Goal: Information Seeking & Learning: Learn about a topic

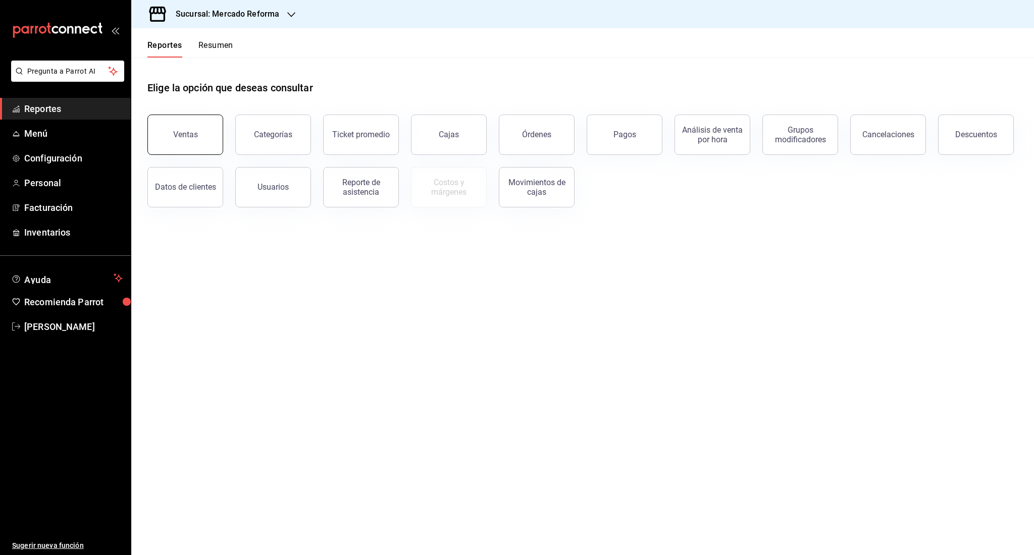
click at [185, 141] on button "Ventas" at bounding box center [185, 135] width 76 height 40
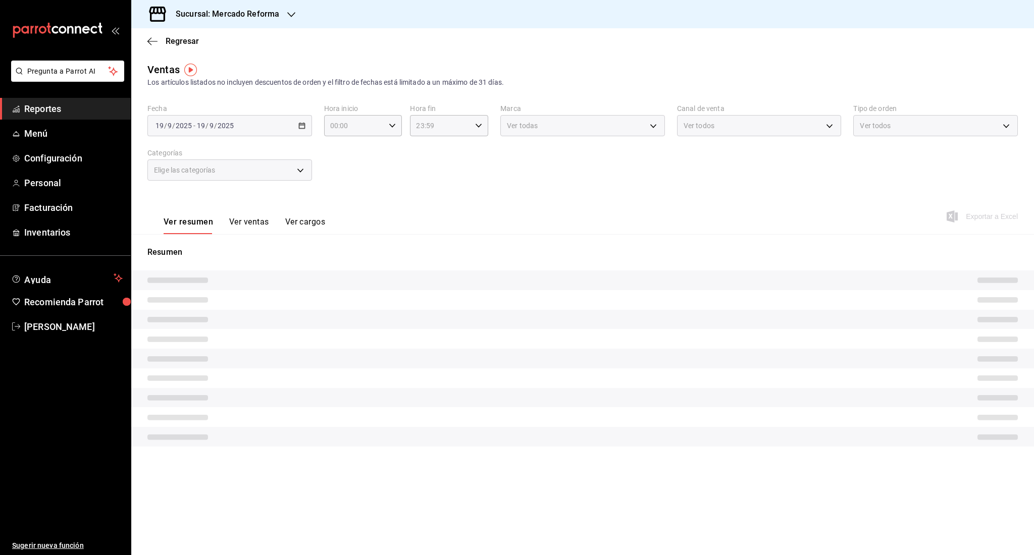
click at [61, 97] on li "Pregunta a Parrot AI" at bounding box center [65, 79] width 123 height 37
click at [57, 106] on span "Reportes" at bounding box center [73, 109] width 98 height 14
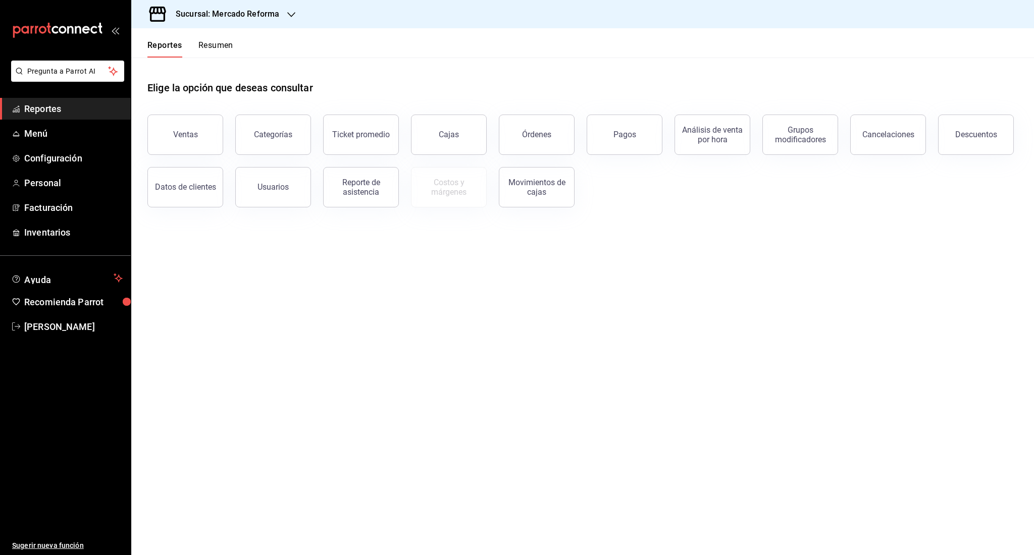
click at [220, 61] on div "Elige la opción que deseas consultar" at bounding box center [582, 80] width 870 height 45
click at [220, 56] on button "Resumen" at bounding box center [215, 48] width 35 height 17
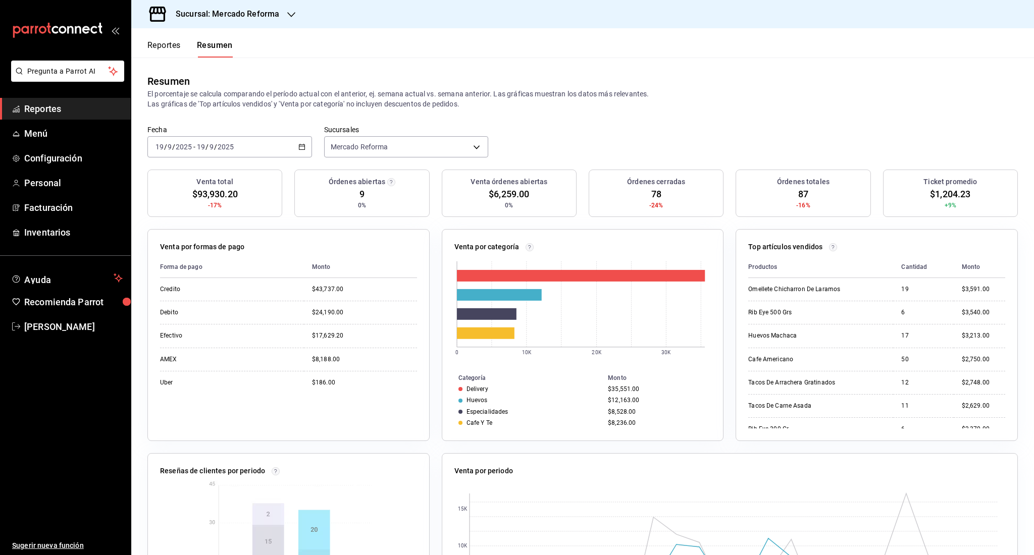
click at [230, 141] on div "[DATE] [DATE] - [DATE] [DATE]" at bounding box center [229, 146] width 165 height 21
click at [184, 289] on span "Rango de fechas" at bounding box center [195, 291] width 78 height 11
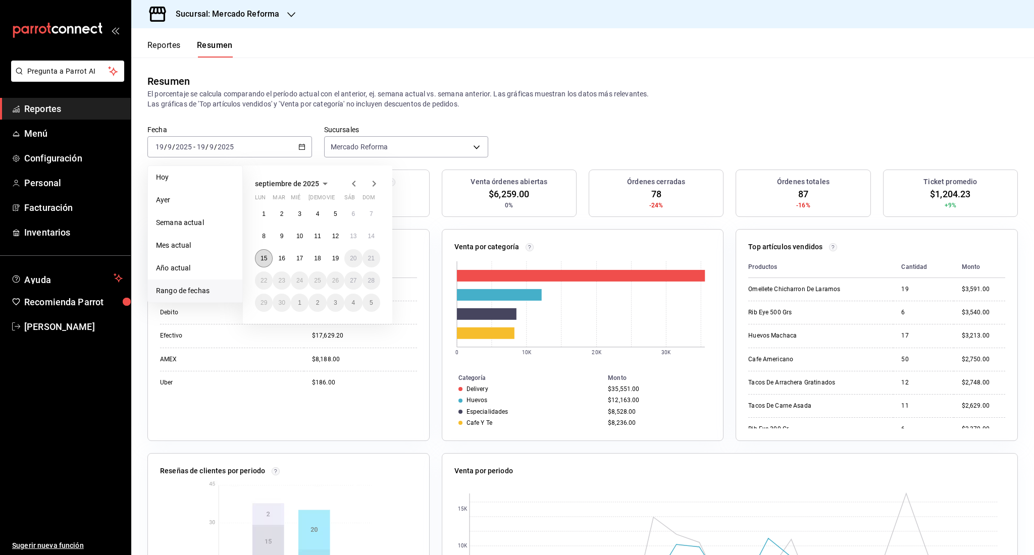
click at [262, 258] on abbr "15" at bounding box center [263, 258] width 7 height 7
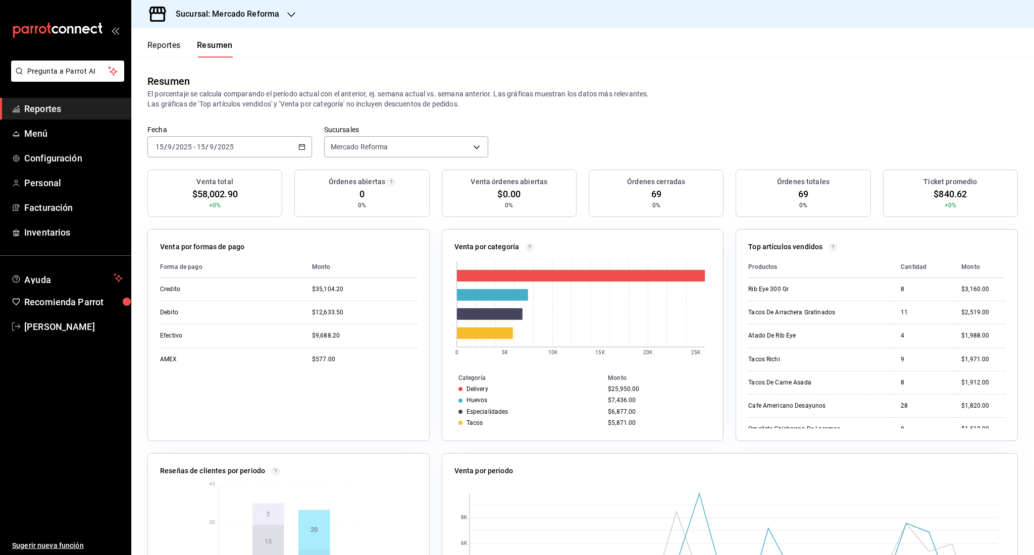
click at [83, 103] on span "Reportes" at bounding box center [73, 109] width 98 height 14
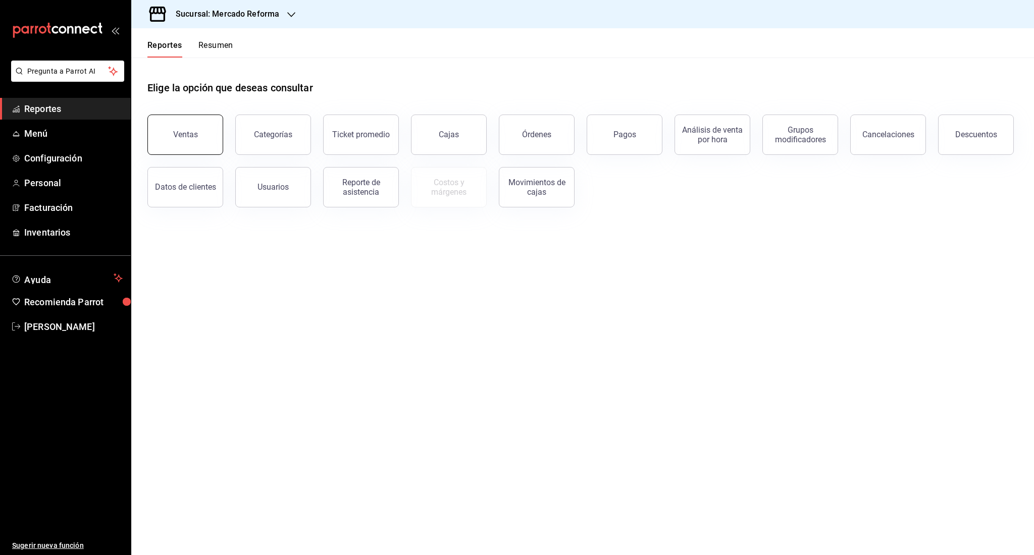
click at [176, 136] on div "Ventas" at bounding box center [185, 135] width 25 height 10
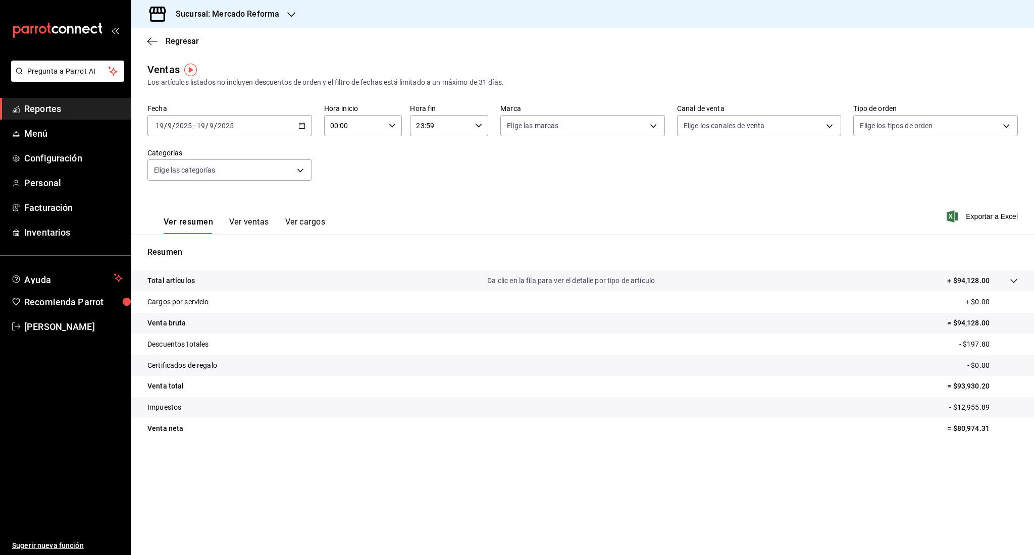
click at [176, 128] on input "2025" at bounding box center [183, 126] width 17 height 8
click at [194, 247] on span "Rango de fechas" at bounding box center [195, 247] width 78 height 11
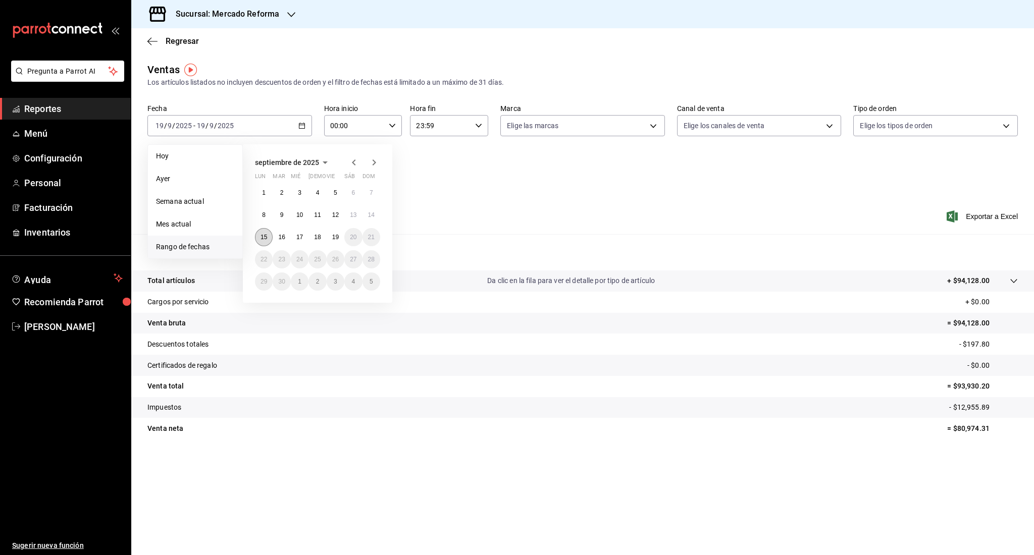
click at [266, 244] on button "15" at bounding box center [264, 237] width 18 height 18
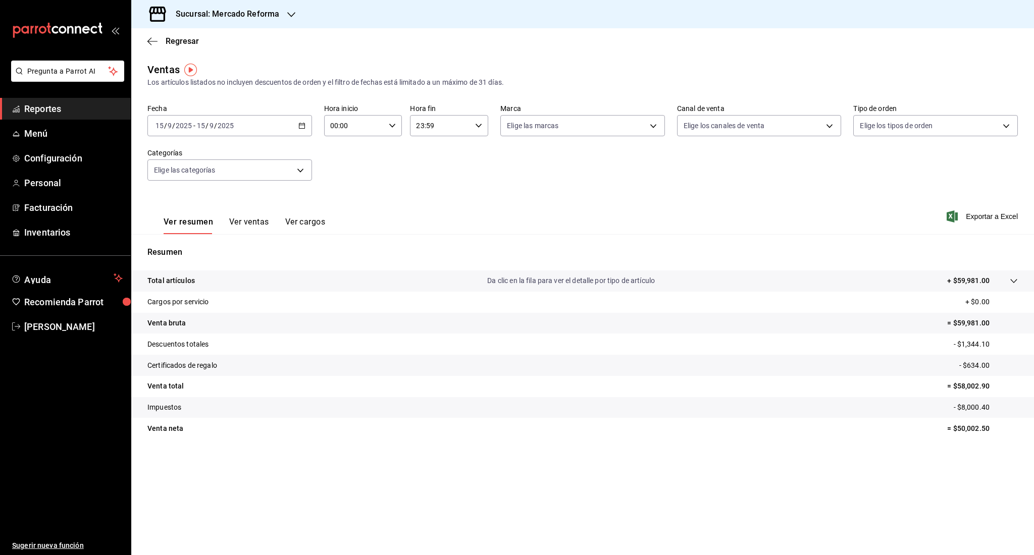
click at [216, 132] on div "[DATE] [DATE] - [DATE] [DATE]" at bounding box center [229, 125] width 165 height 21
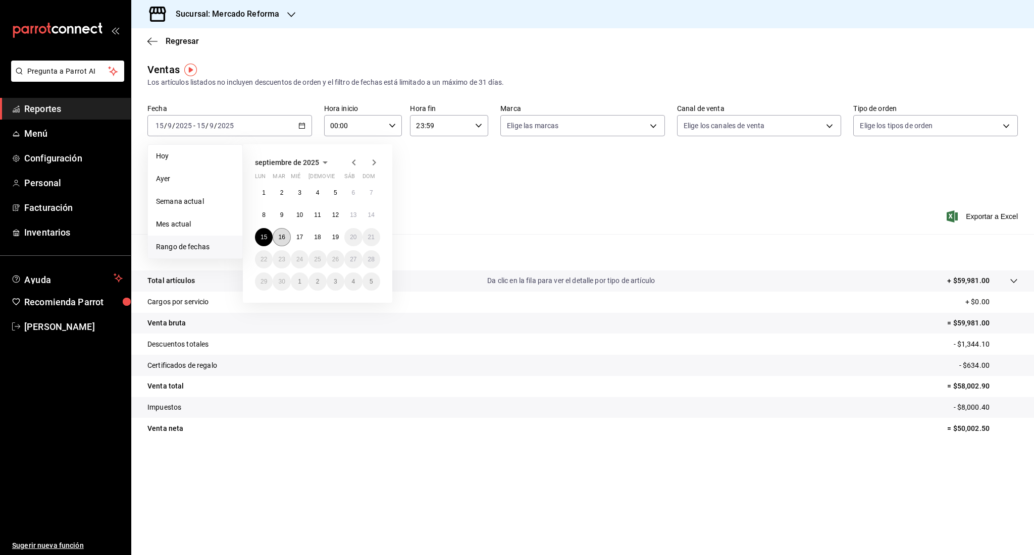
click at [278, 239] on abbr "16" at bounding box center [281, 237] width 7 height 7
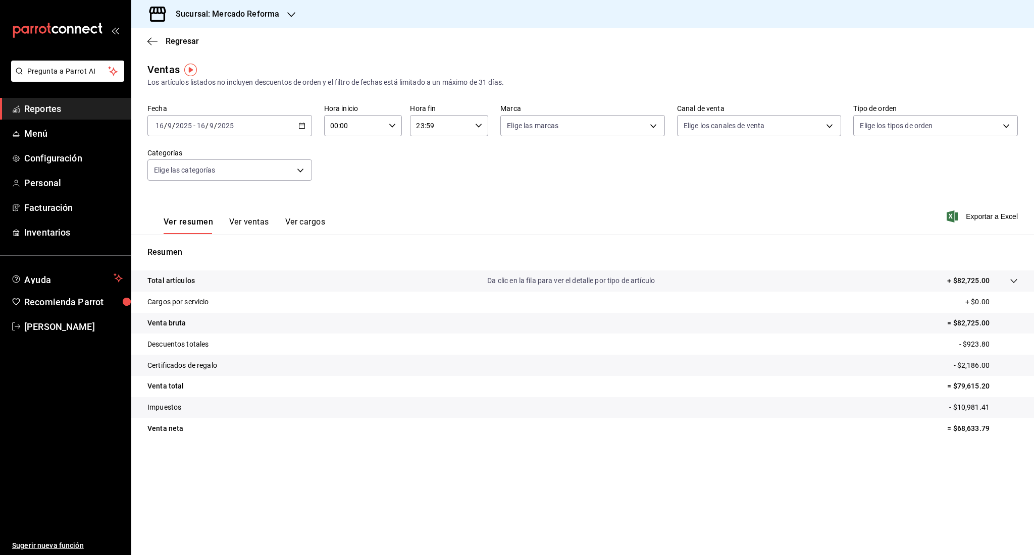
click at [230, 125] on input "2025" at bounding box center [225, 126] width 17 height 8
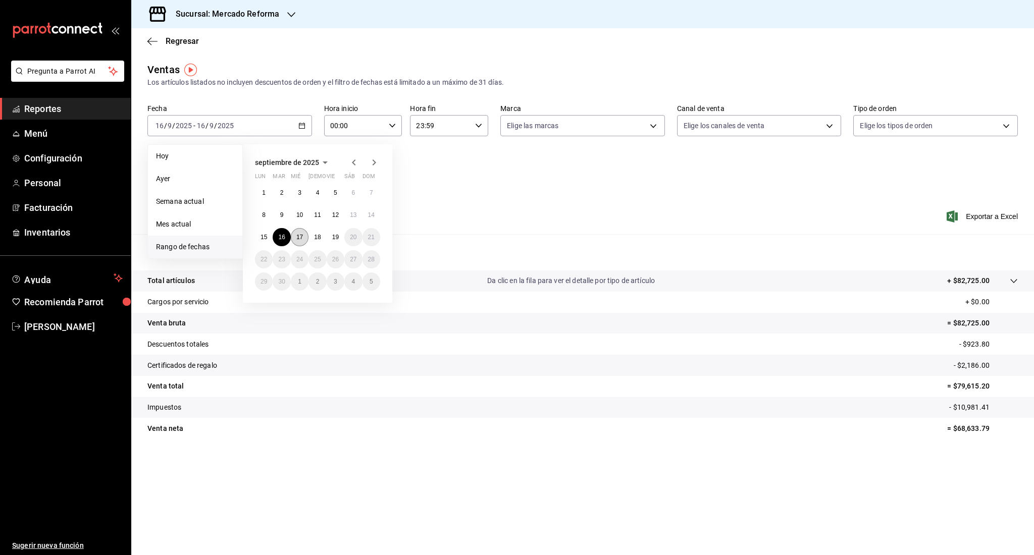
click at [297, 241] on button "17" at bounding box center [300, 237] width 18 height 18
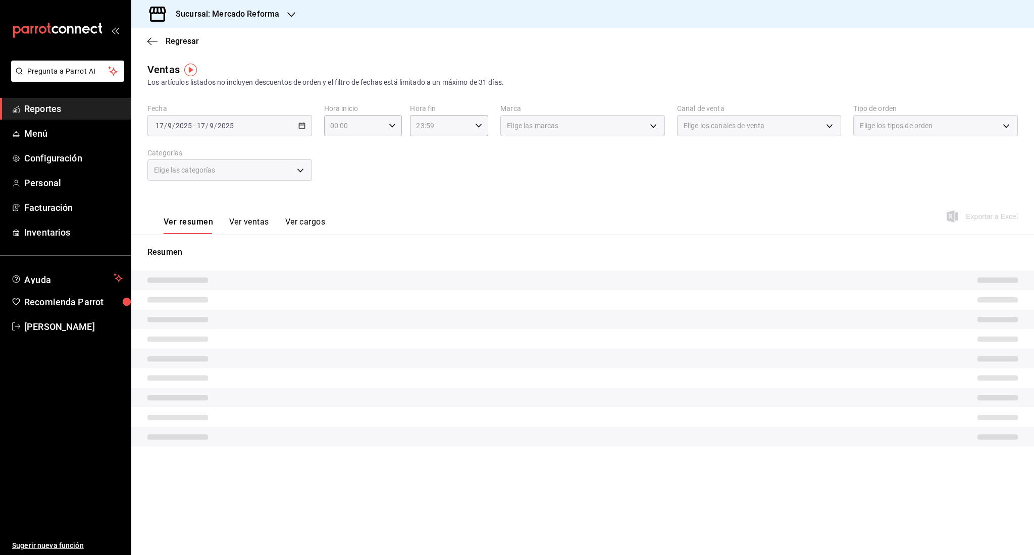
click at [297, 241] on div "Resumen" at bounding box center [582, 346] width 902 height 225
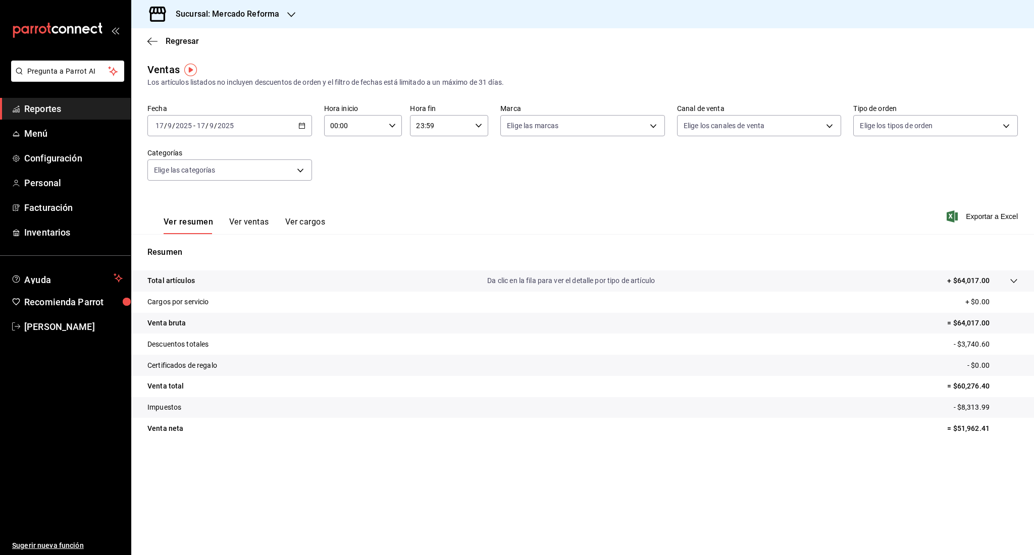
click at [207, 124] on span "/" at bounding box center [206, 126] width 3 height 8
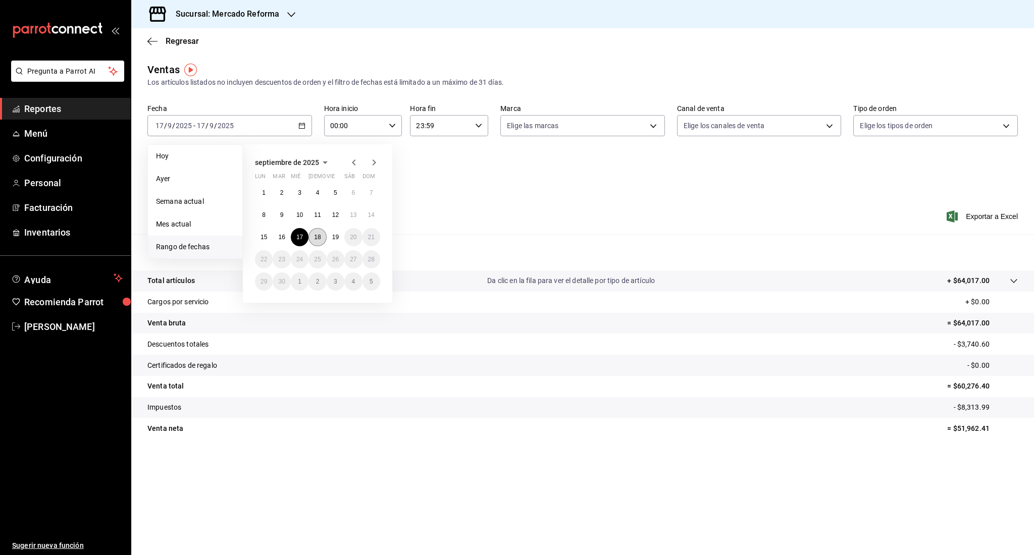
click at [318, 243] on button "18" at bounding box center [317, 237] width 18 height 18
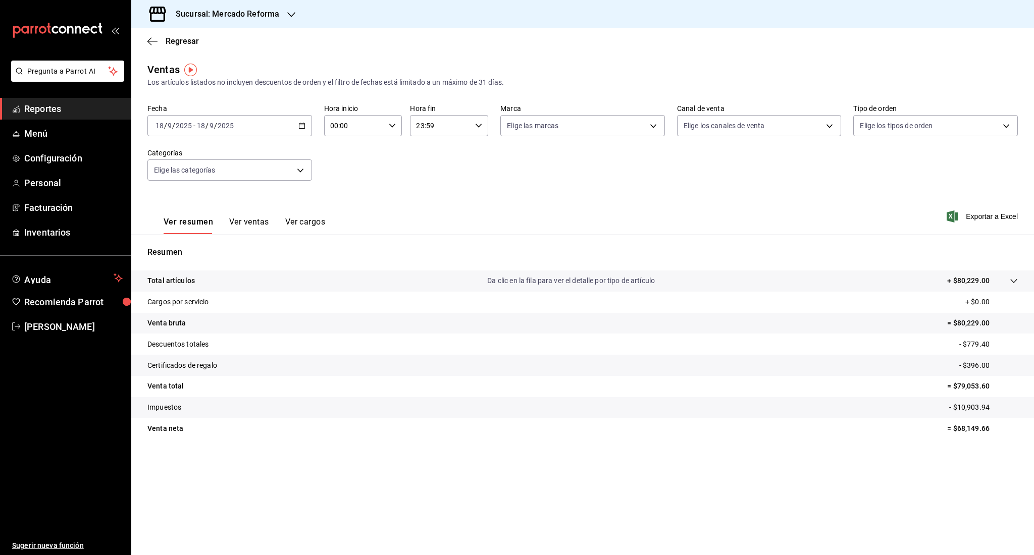
click at [66, 107] on span "Reportes" at bounding box center [73, 109] width 98 height 14
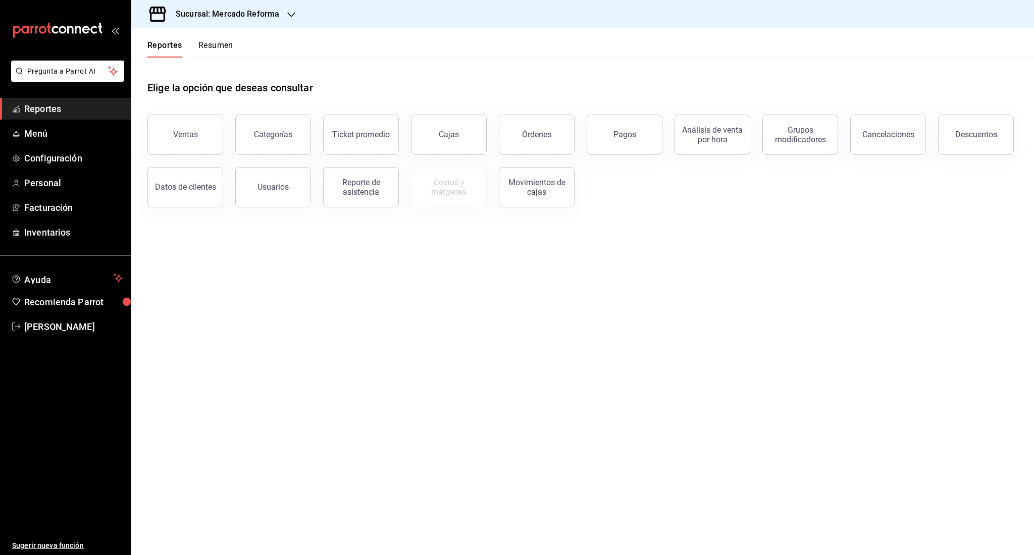
click at [211, 55] on button "Resumen" at bounding box center [215, 48] width 35 height 17
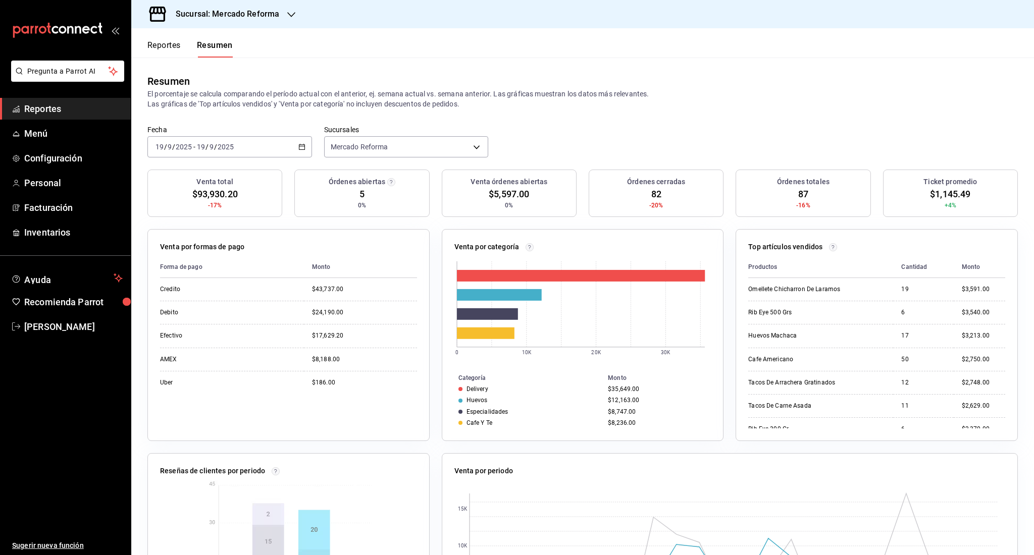
click at [36, 113] on span "Reportes" at bounding box center [73, 109] width 98 height 14
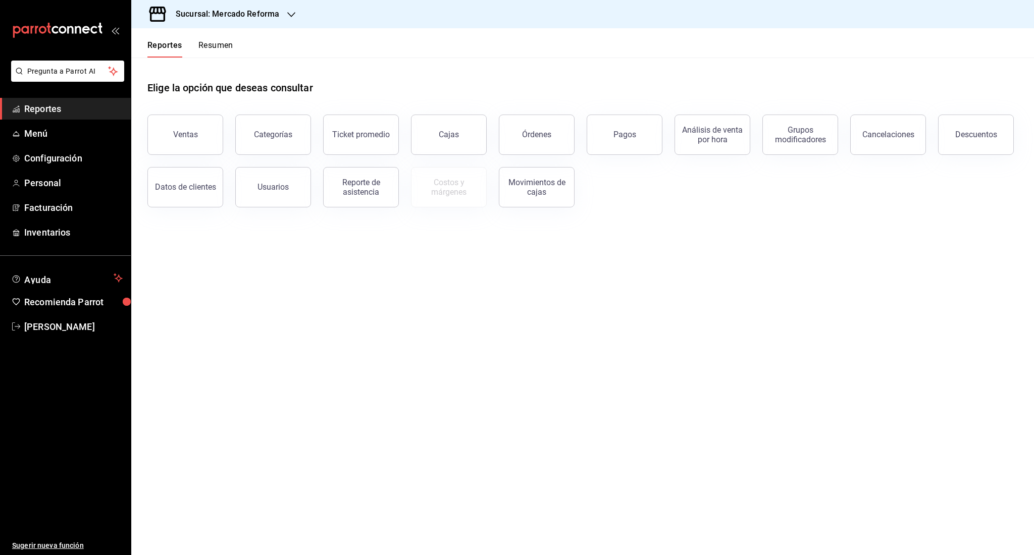
click at [208, 51] on button "Resumen" at bounding box center [215, 48] width 35 height 17
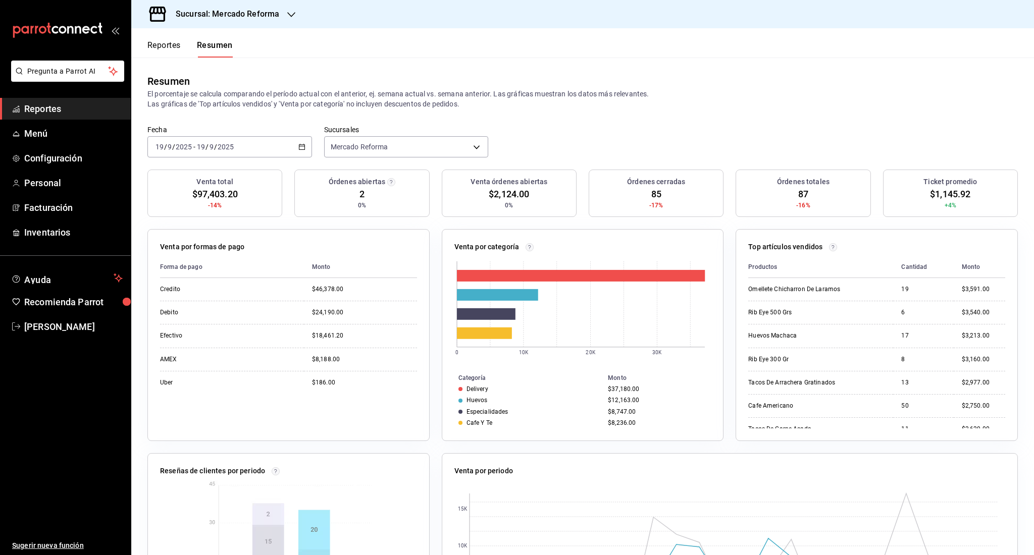
click at [94, 107] on span "Reportes" at bounding box center [73, 109] width 98 height 14
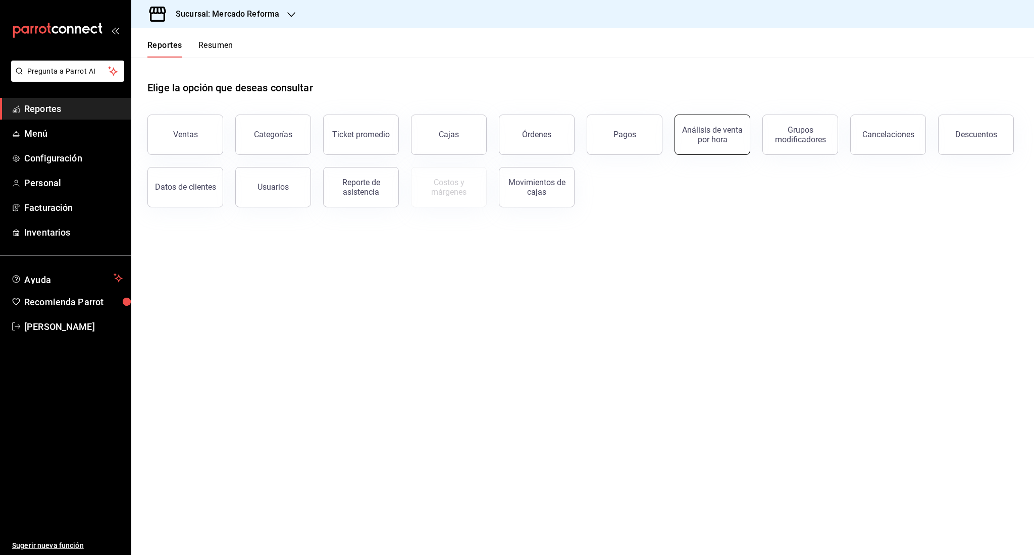
click at [708, 128] on div "Análisis de venta por hora" at bounding box center [712, 134] width 63 height 19
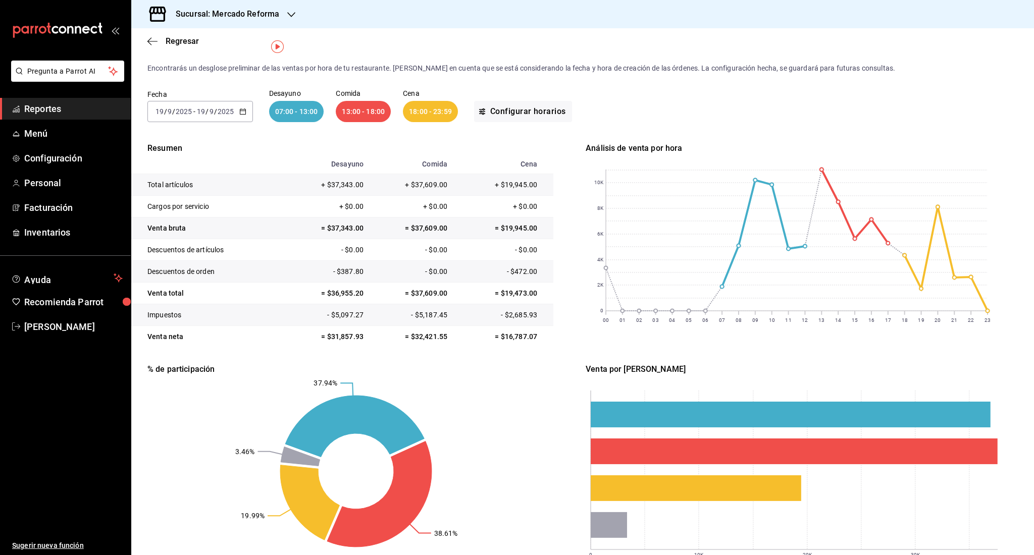
scroll to position [19, 0]
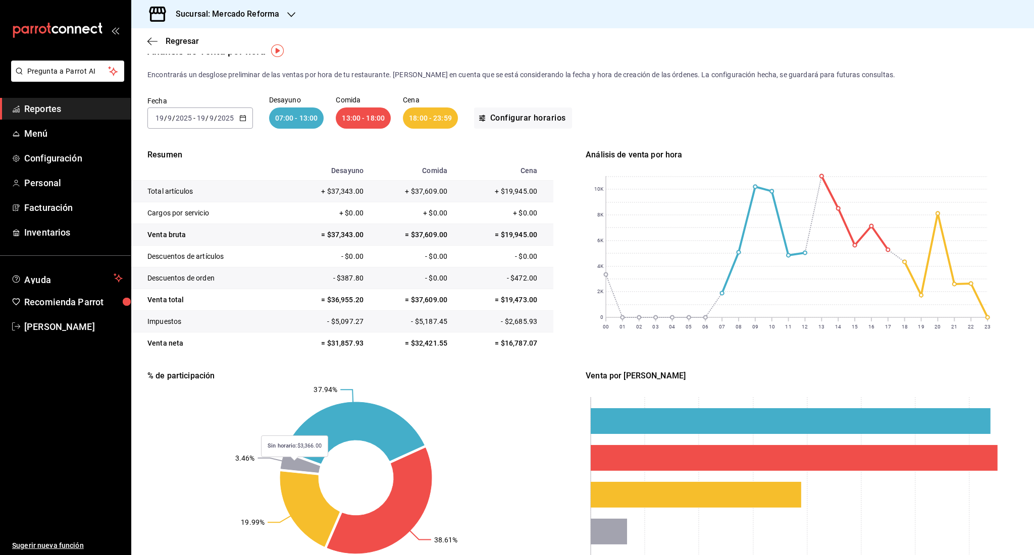
click at [295, 467] on icon at bounding box center [300, 463] width 39 height 19
click at [629, 528] on rect at bounding box center [793, 478] width 417 height 192
click at [624, 528] on rect at bounding box center [793, 478] width 417 height 192
click at [611, 528] on rect at bounding box center [608, 532] width 36 height 26
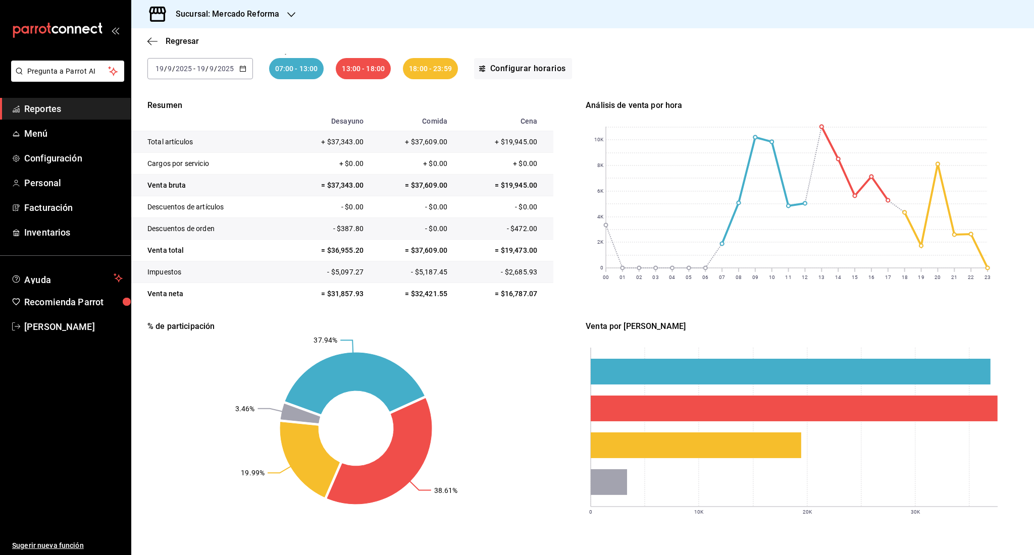
scroll to position [67, 0]
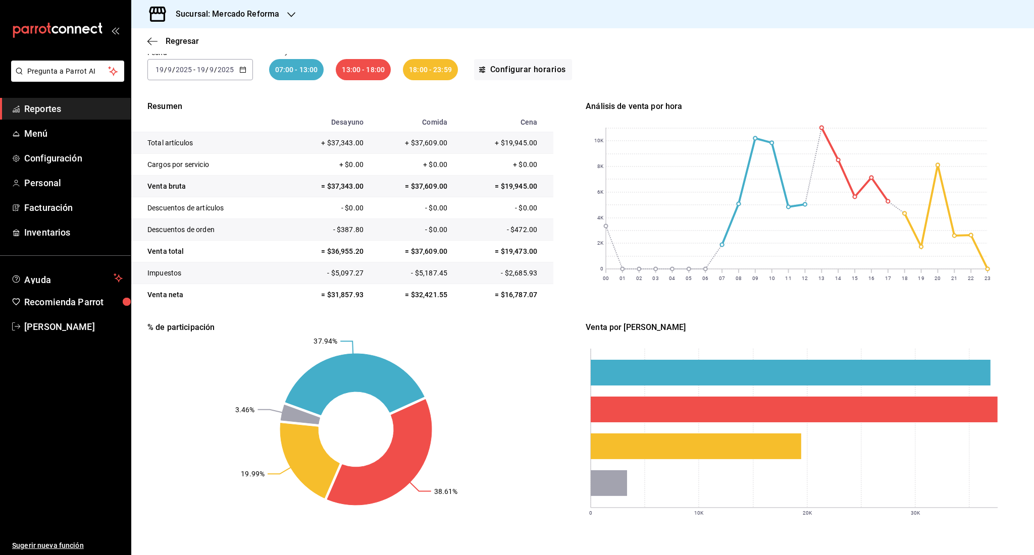
click at [73, 106] on span "Reportes" at bounding box center [73, 109] width 98 height 14
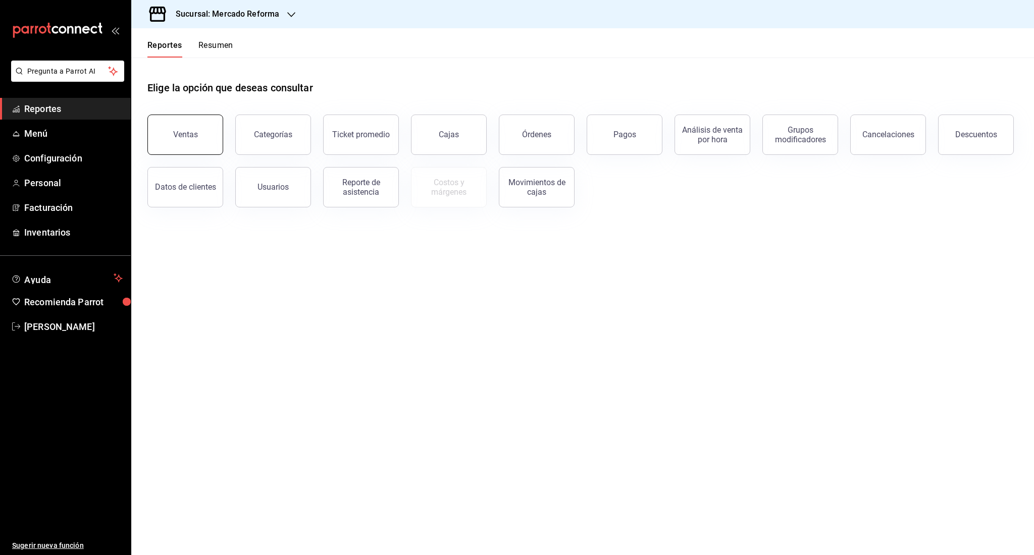
click at [196, 148] on button "Ventas" at bounding box center [185, 135] width 76 height 40
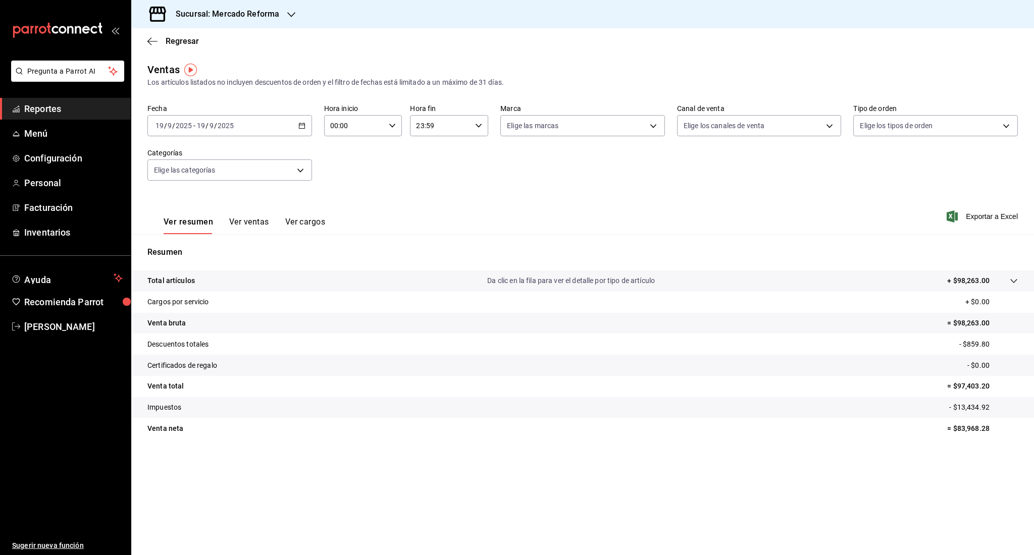
click at [56, 102] on span "Reportes" at bounding box center [73, 109] width 98 height 14
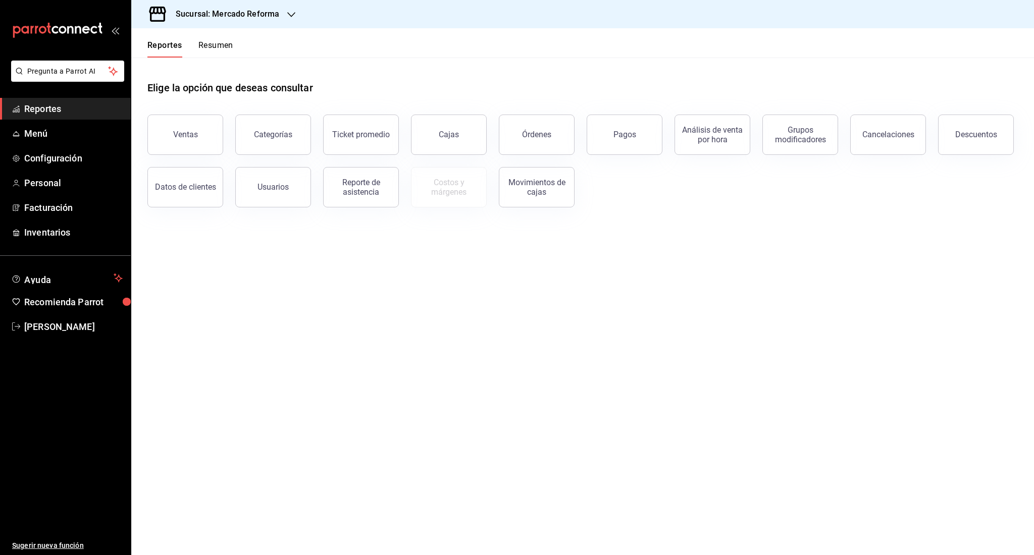
click at [217, 48] on button "Resumen" at bounding box center [215, 48] width 35 height 17
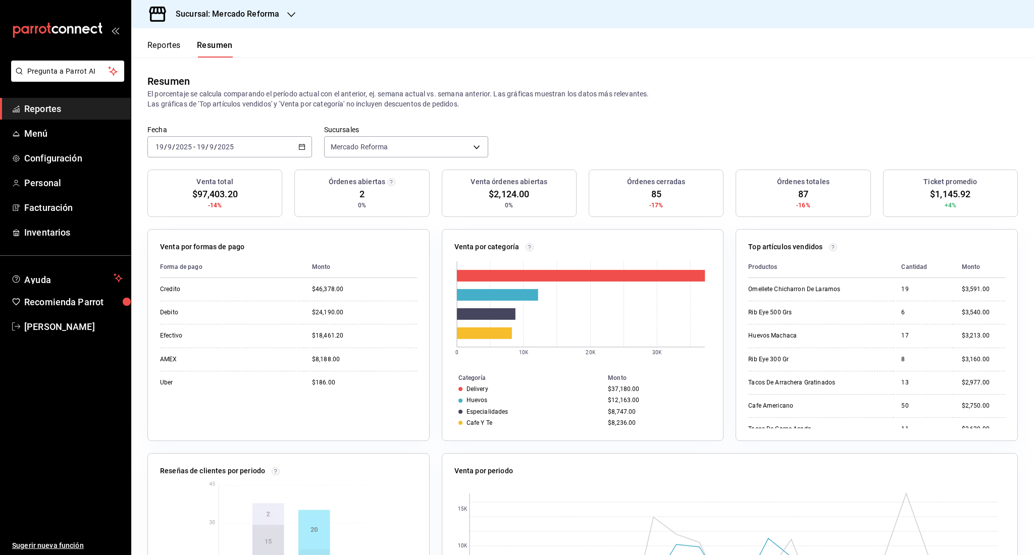
scroll to position [125, 0]
